Goal: Task Accomplishment & Management: Manage account settings

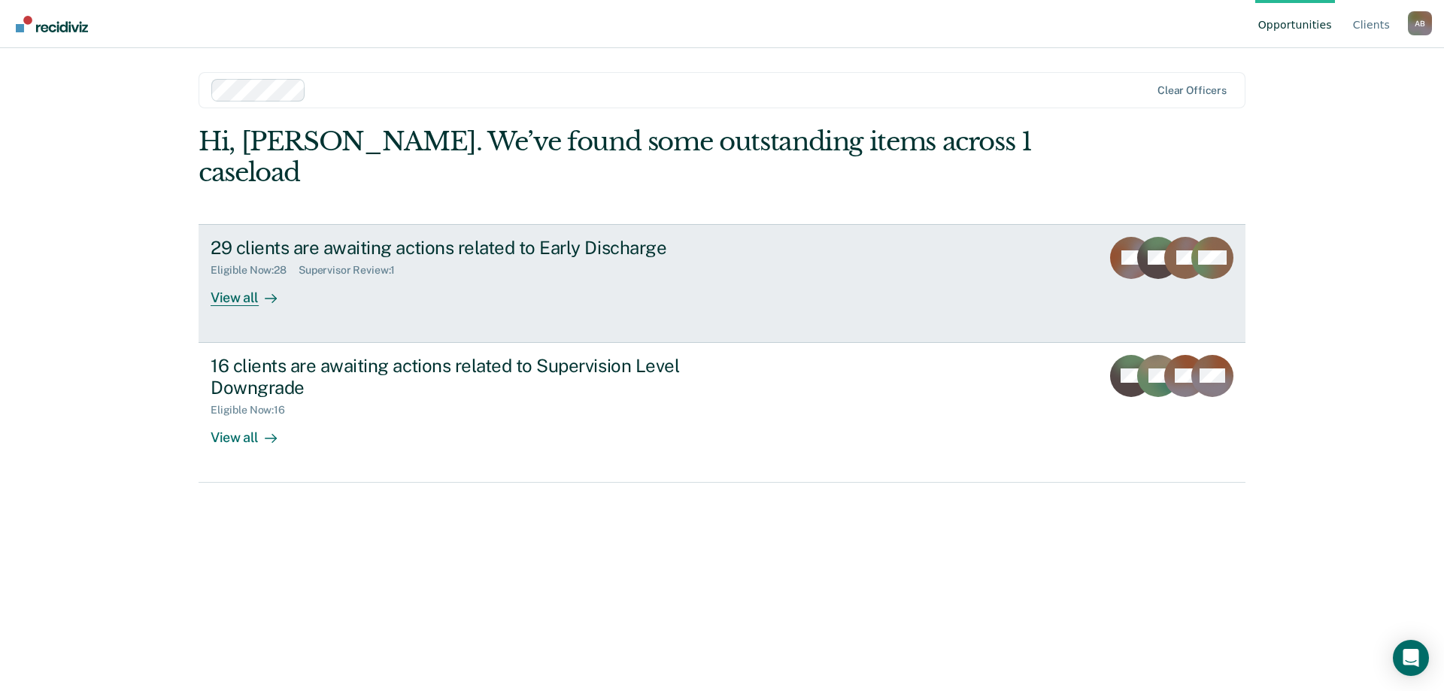
click at [232, 277] on div "View all" at bounding box center [253, 291] width 84 height 29
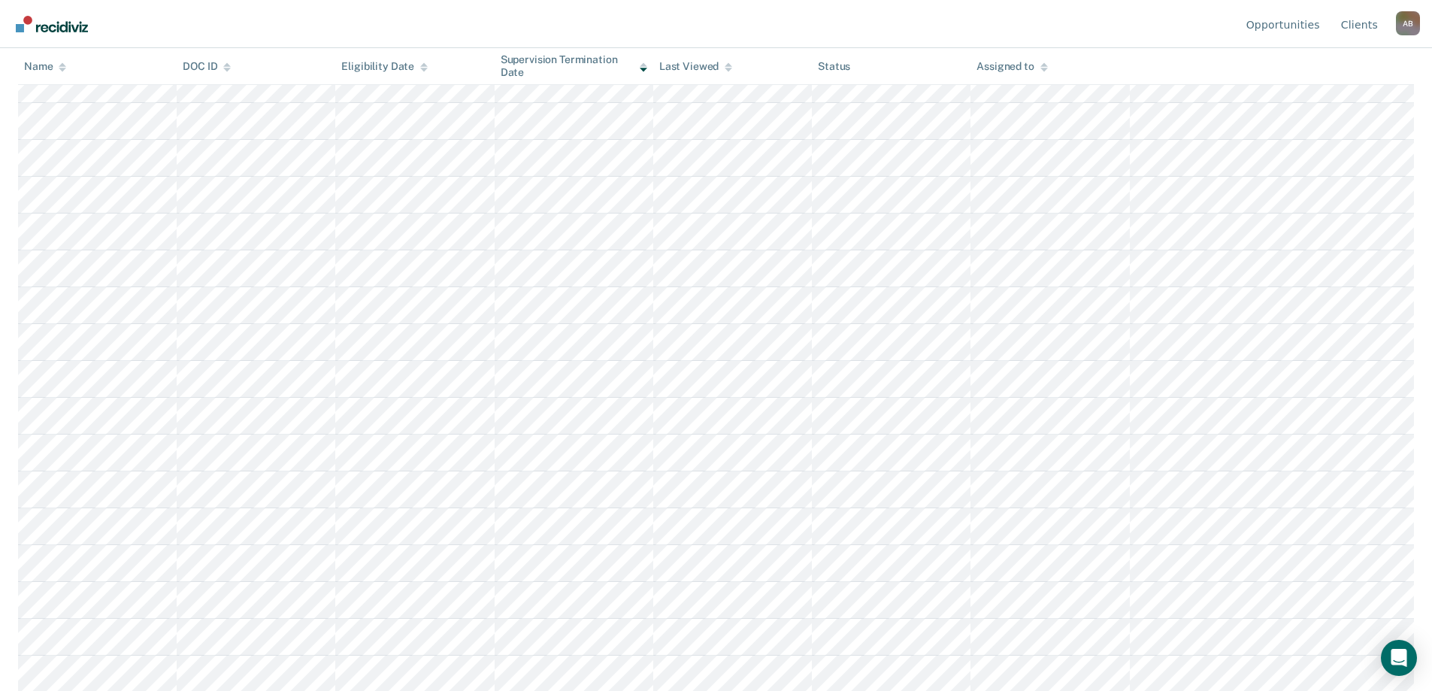
scroll to position [623, 0]
click at [1408, 25] on div "A B" at bounding box center [1408, 23] width 24 height 24
click at [1306, 116] on link "Log Out" at bounding box center [1347, 118] width 97 height 13
